Goal: Find specific page/section: Find specific page/section

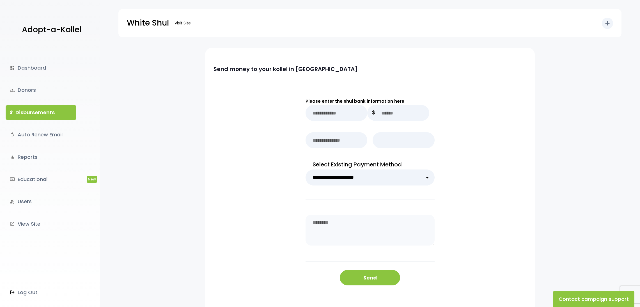
select select
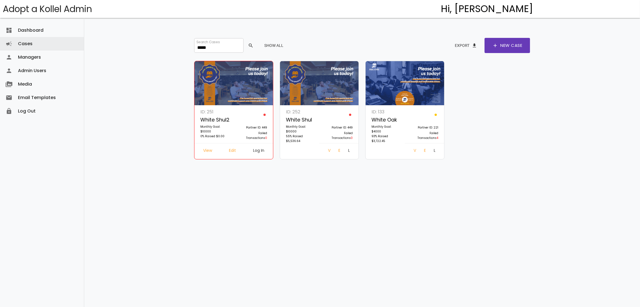
click at [109, 27] on div "dashboard Dashboard attach_money Transactions keyboard_arrow_right attach_money…" at bounding box center [362, 144] width 556 height 289
drag, startPoint x: 218, startPoint y: 50, endPoint x: 162, endPoint y: 44, distance: 56.2
click at [163, 44] on div "dashboard Dashboard attach_money Transactions keyboard_arrow_right attach_money…" at bounding box center [362, 144] width 556 height 289
drag, startPoint x: 215, startPoint y: 49, endPoint x: 156, endPoint y: 47, distance: 59.3
click at [157, 47] on div "dashboard Dashboard attach_money Transactions keyboard_arrow_right attach_money…" at bounding box center [362, 144] width 556 height 289
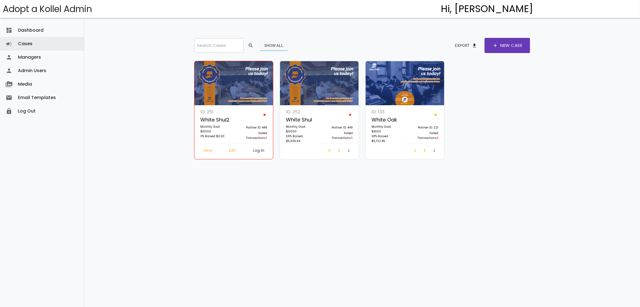
click at [276, 47] on button "Show All" at bounding box center [274, 45] width 28 height 10
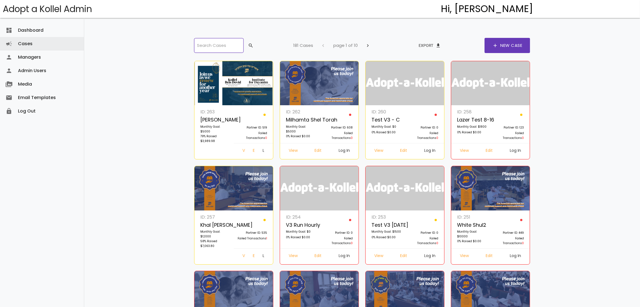
click at [228, 42] on input "search" at bounding box center [218, 45] width 49 height 15
click at [228, 48] on input "search" at bounding box center [218, 45] width 49 height 15
drag, startPoint x: 228, startPoint y: 47, endPoint x: 169, endPoint y: 33, distance: 60.9
click at [169, 33] on div "dashboard Dashboard attach_money Transactions keyboard_arrow_right attach_money…" at bounding box center [362, 305] width 556 height 611
click at [216, 49] on input "search" at bounding box center [218, 45] width 49 height 15
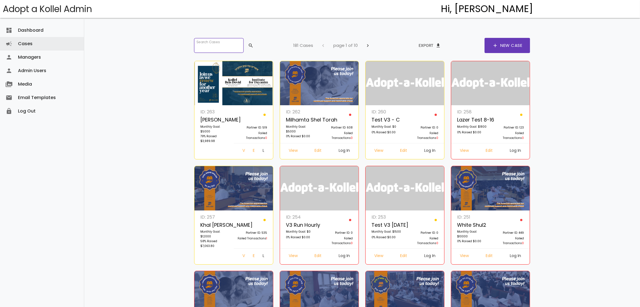
drag, startPoint x: 222, startPoint y: 49, endPoint x: 190, endPoint y: 41, distance: 33.2
click at [190, 41] on div "Search Cases search 181 Cases chevron_left page 1 of 10 chevron_right Export fi…" at bounding box center [362, 305] width 365 height 611
click at [228, 46] on input "search" at bounding box center [218, 45] width 49 height 15
drag, startPoint x: 227, startPoint y: 45, endPoint x: 223, endPoint y: 48, distance: 4.3
click at [227, 46] on input "search" at bounding box center [218, 45] width 49 height 15
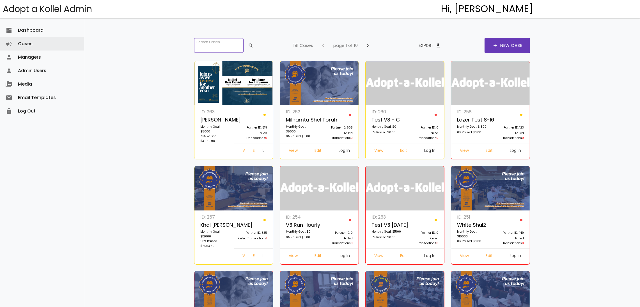
drag, startPoint x: 218, startPoint y: 49, endPoint x: 213, endPoint y: 49, distance: 5.1
click at [216, 49] on input "search" at bounding box center [218, 45] width 49 height 15
drag, startPoint x: 213, startPoint y: 49, endPoint x: 204, endPoint y: 47, distance: 9.1
click at [205, 47] on input "search" at bounding box center [218, 45] width 49 height 15
click at [204, 47] on input "search" at bounding box center [218, 45] width 49 height 15
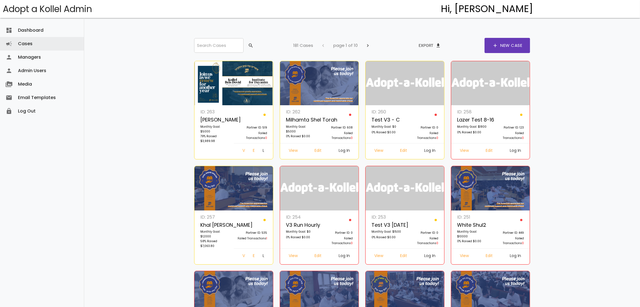
drag, startPoint x: 0, startPoint y: 0, endPoint x: 262, endPoint y: 29, distance: 263.8
click at [262, 29] on div "Search Cases search 181 Cases chevron_left page 1 of 10 chevron_right Export fi…" at bounding box center [362, 305] width 365 height 611
click at [225, 46] on input "search" at bounding box center [218, 45] width 49 height 15
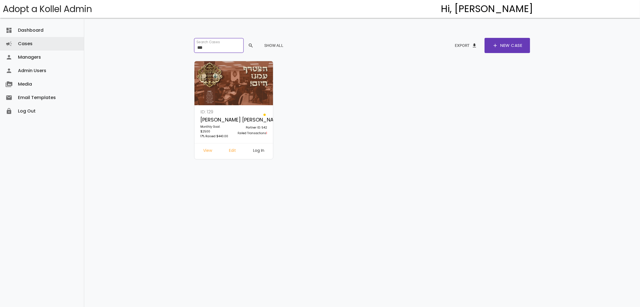
type input "***"
